Goal: Information Seeking & Learning: Understand process/instructions

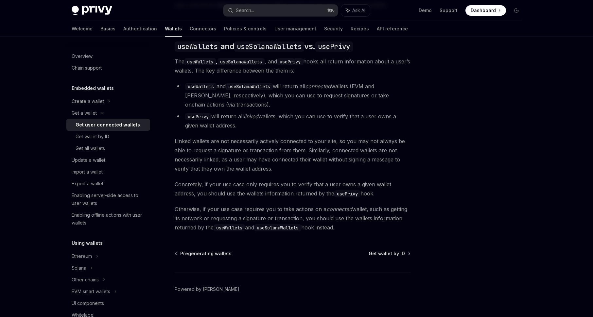
scroll to position [566, 0]
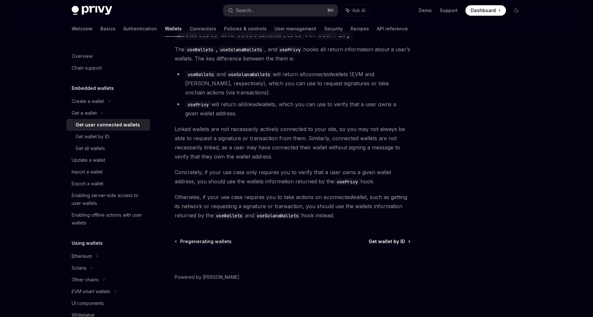
click at [391, 238] on span "Get wallet by ID" at bounding box center [387, 241] width 36 height 7
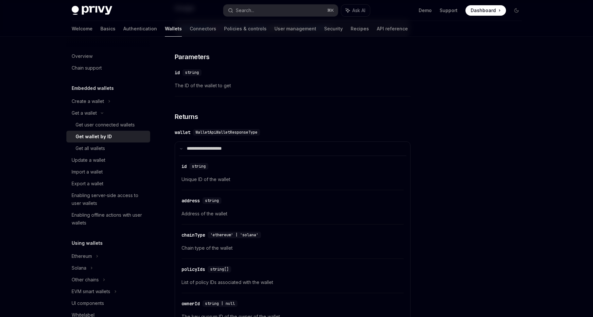
scroll to position [378, 0]
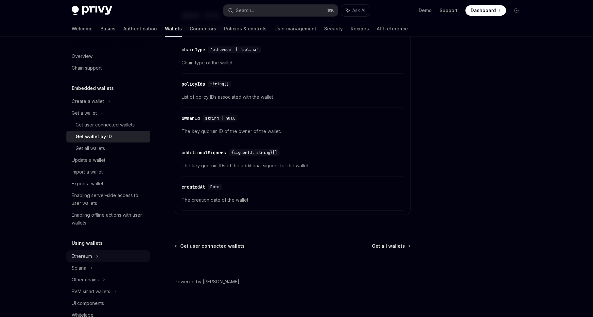
click at [108, 105] on icon at bounding box center [109, 101] width 3 height 8
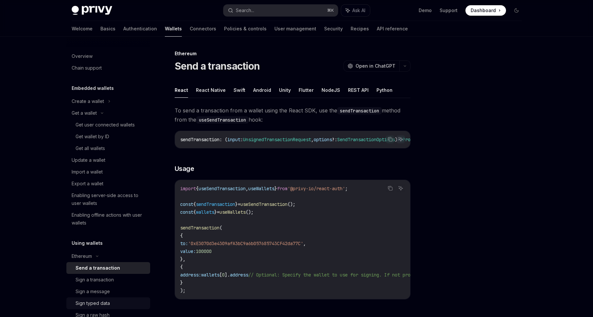
scroll to position [115, 0]
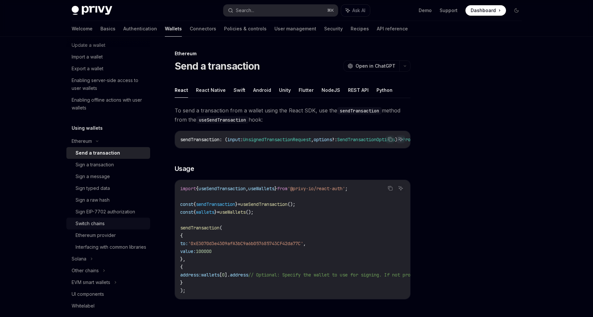
click at [97, 220] on div "Switch chains" at bounding box center [90, 224] width 29 height 8
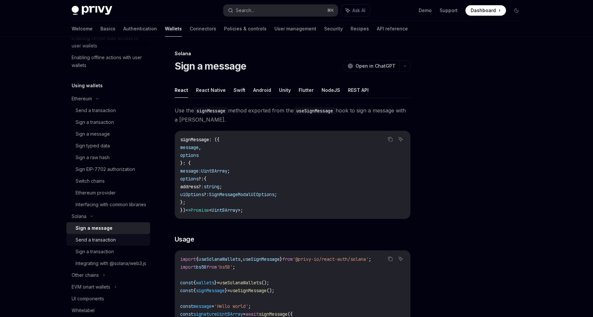
scroll to position [154, 0]
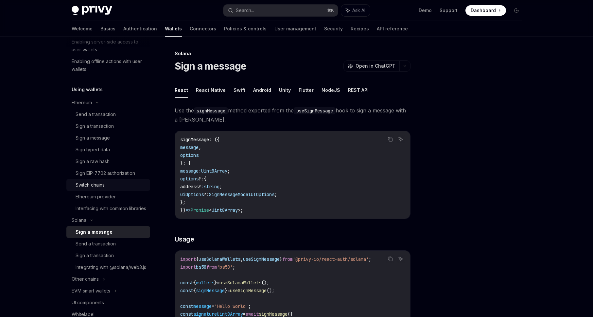
click at [109, 187] on div "Switch chains" at bounding box center [111, 185] width 71 height 8
type textarea "*"
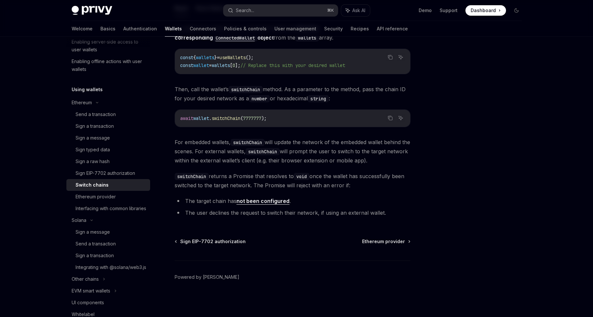
scroll to position [330, 0]
